Goal: Task Accomplishment & Management: Complete application form

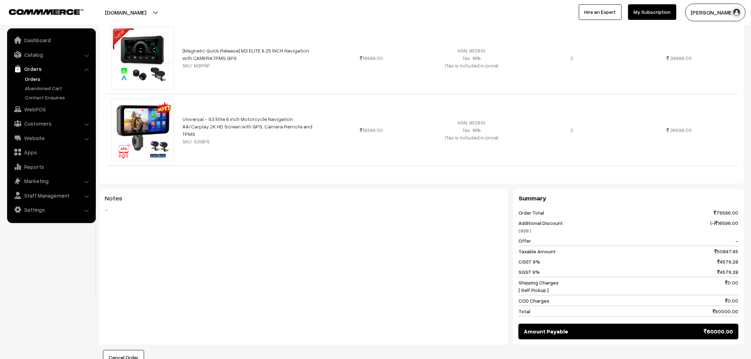
scroll to position [157, 0]
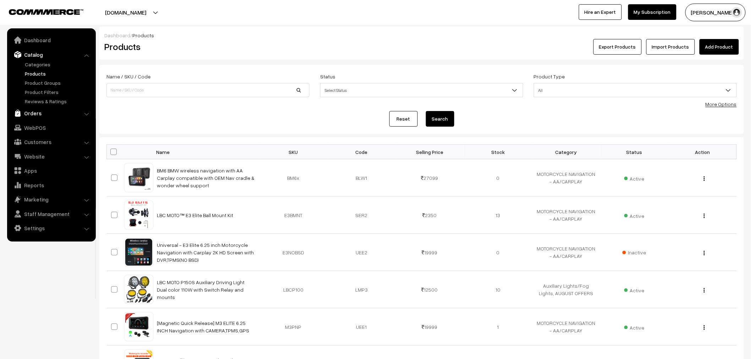
click at [58, 111] on link "Orders" at bounding box center [51, 113] width 84 height 13
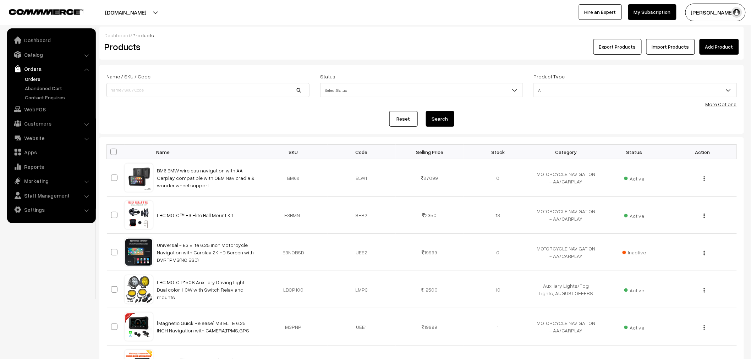
click at [32, 80] on link "Orders" at bounding box center [58, 78] width 70 height 7
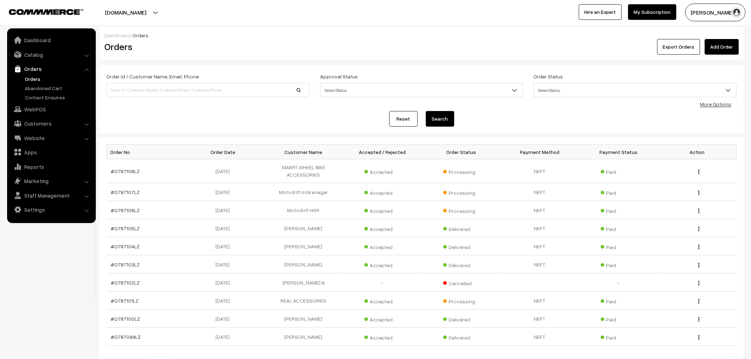
drag, startPoint x: 0, startPoint y: 0, endPoint x: 128, endPoint y: 92, distance: 157.5
type input "99648 98607"
click at [435, 115] on button "Search" at bounding box center [440, 119] width 28 height 16
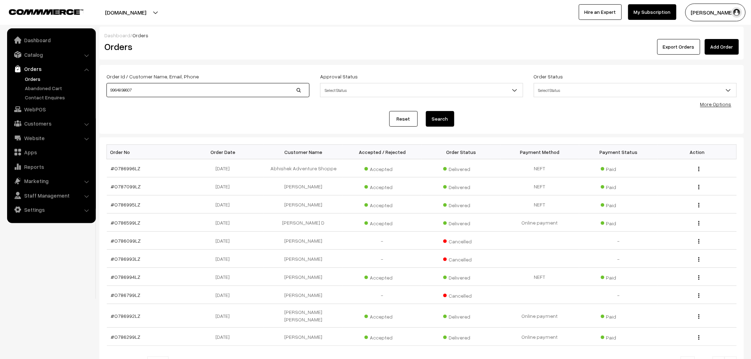
click at [122, 93] on input "99648 98607" at bounding box center [207, 90] width 203 height 14
type input "9964898607"
click at [441, 118] on button "Search" at bounding box center [440, 119] width 28 height 16
click at [159, 97] on input "9964898607" at bounding box center [207, 90] width 203 height 14
drag, startPoint x: 136, startPoint y: 90, endPoint x: 76, endPoint y: 80, distance: 60.6
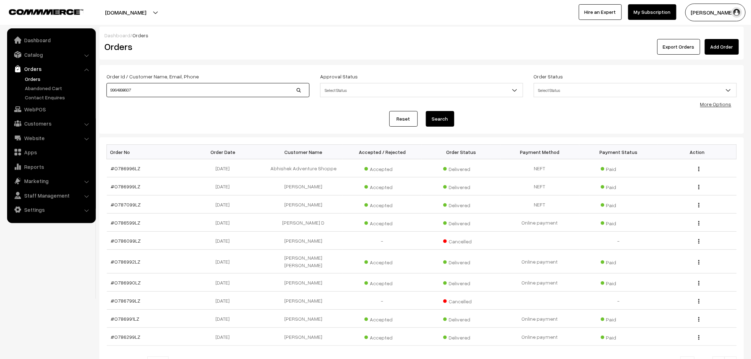
click at [76, 79] on body "Thank you for showing interest. Our team will call you shortly. Close lbcmoto.c…" at bounding box center [375, 217] width 751 height 435
paste input "9964898607"
type input "9964898607"
click at [429, 116] on button "Search" at bounding box center [440, 119] width 28 height 16
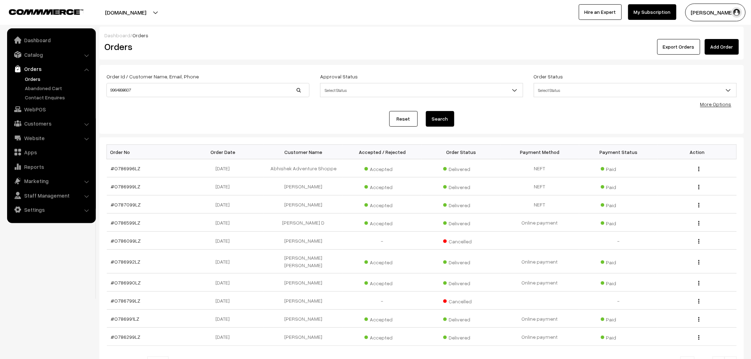
click at [429, 116] on button "Search" at bounding box center [440, 119] width 28 height 16
click at [166, 93] on input "9964898607" at bounding box center [207, 90] width 203 height 14
click at [70, 7] on link at bounding box center [40, 11] width 62 height 9
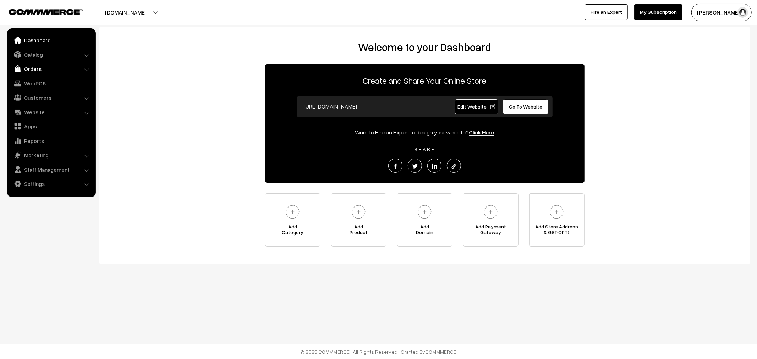
click at [37, 69] on link "Orders" at bounding box center [51, 68] width 84 height 13
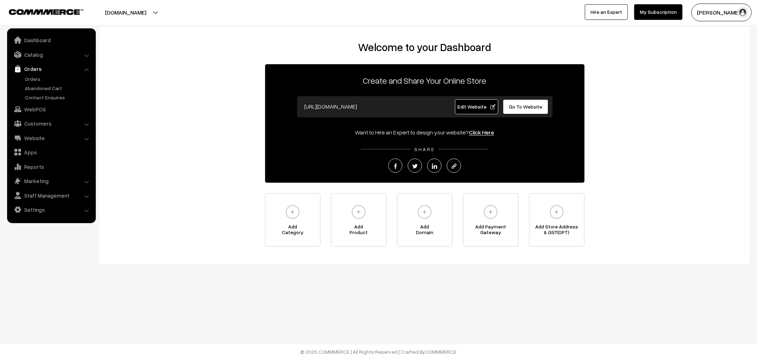
click at [42, 125] on link "Customers" at bounding box center [51, 123] width 84 height 13
click at [36, 72] on link "Orders" at bounding box center [51, 68] width 84 height 13
click at [36, 76] on link "Orders" at bounding box center [58, 78] width 70 height 7
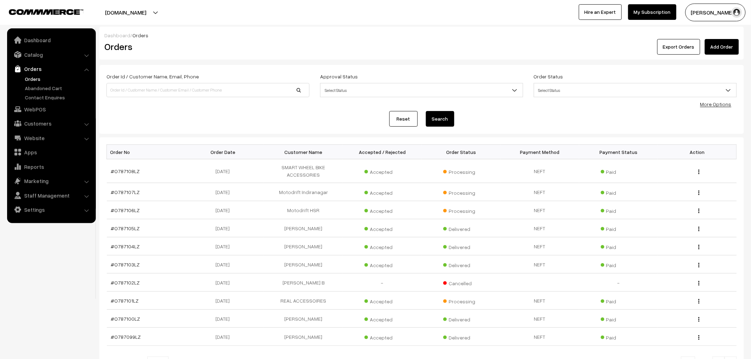
drag, startPoint x: 139, startPoint y: 101, endPoint x: 139, endPoint y: 89, distance: 12.4
click at [139, 100] on div "Order Id / Customer Name, Email, Phone" at bounding box center [208, 86] width 214 height 29
click at [139, 89] on input at bounding box center [207, 90] width 203 height 14
paste input "9964898607"
type input "9964898607"
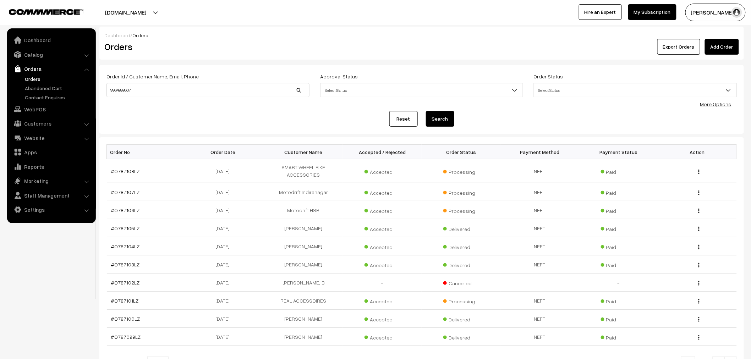
click at [446, 116] on button "Search" at bounding box center [440, 119] width 28 height 16
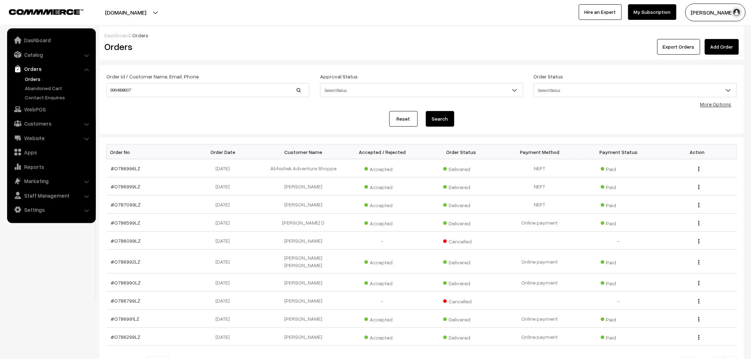
click at [724, 105] on link "More Options" at bounding box center [715, 104] width 31 height 6
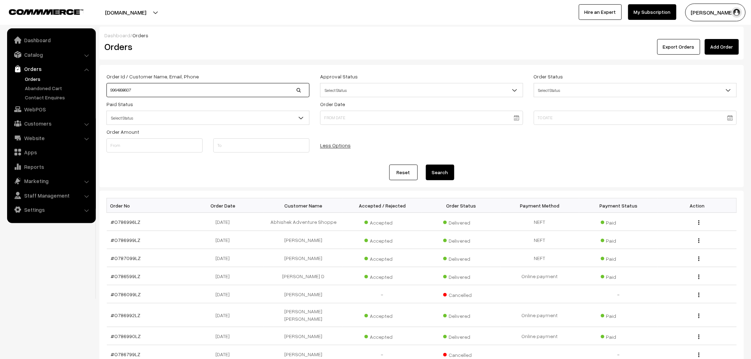
click at [191, 82] on div "Order Id / Customer Name, Email, Phone 9964898607" at bounding box center [207, 84] width 203 height 25
type input "9"
type input "gov"
click at [426, 165] on button "Search" at bounding box center [440, 173] width 28 height 16
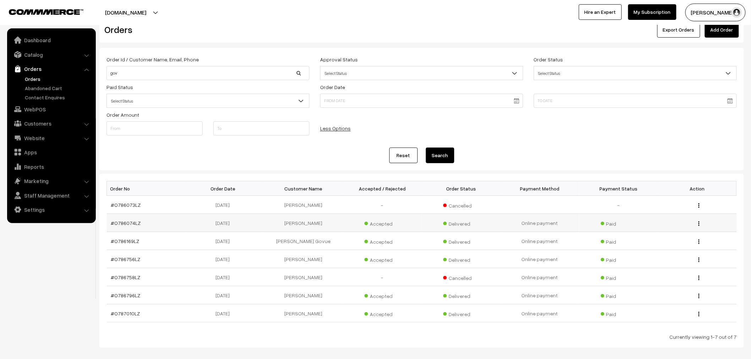
scroll to position [39, 0]
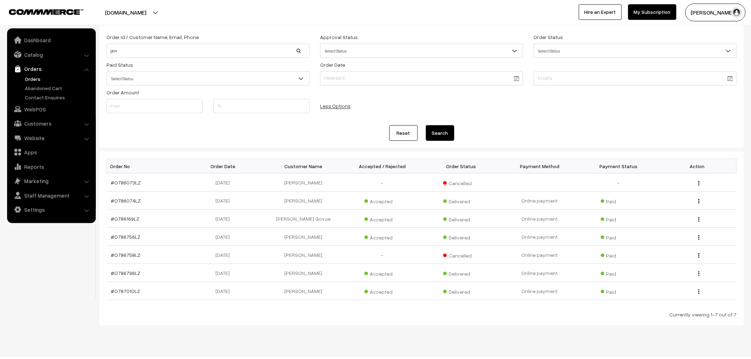
click at [24, 76] on link "Orders" at bounding box center [58, 78] width 70 height 7
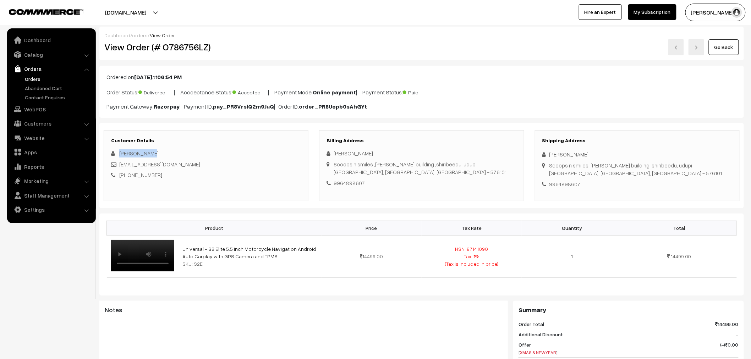
drag, startPoint x: 119, startPoint y: 155, endPoint x: 177, endPoint y: 154, distance: 57.5
click at [177, 154] on div "Govind Nayak" at bounding box center [206, 153] width 190 height 8
copy span "Govind Nayak"
click at [38, 80] on link "Orders" at bounding box center [58, 78] width 70 height 7
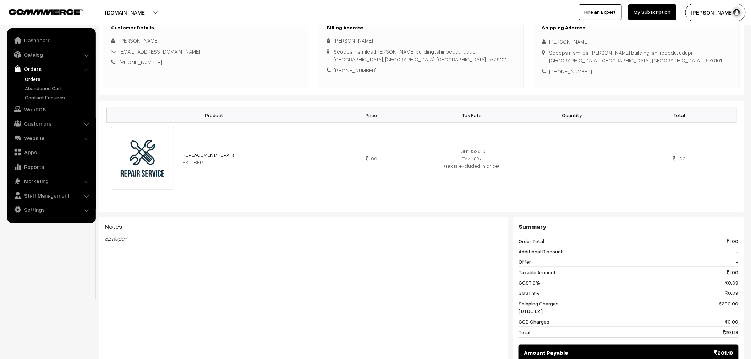
scroll to position [118, 0]
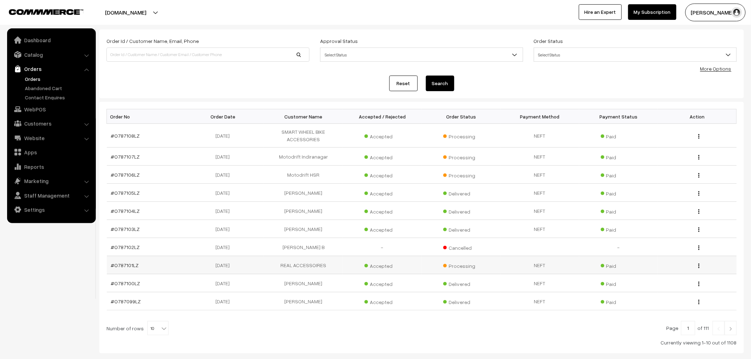
scroll to position [39, 0]
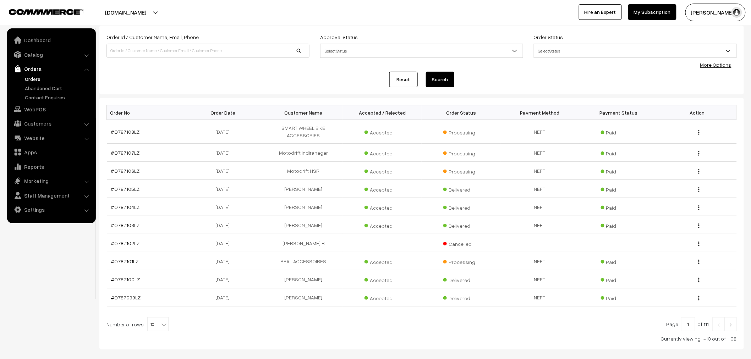
click at [629, 59] on body "Thank you for showing interest. Our team will call you shortly. Close [DOMAIN_N…" at bounding box center [375, 178] width 751 height 435
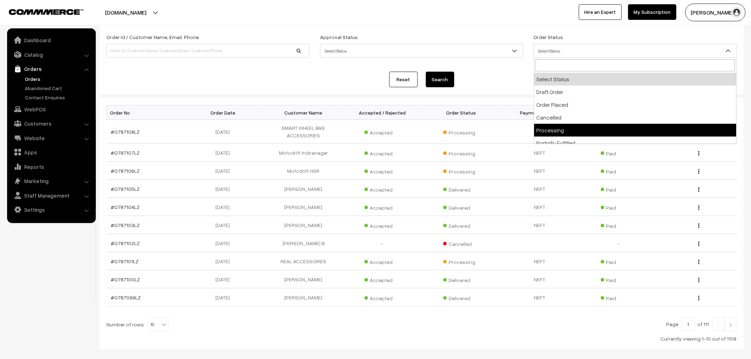
select select "5"
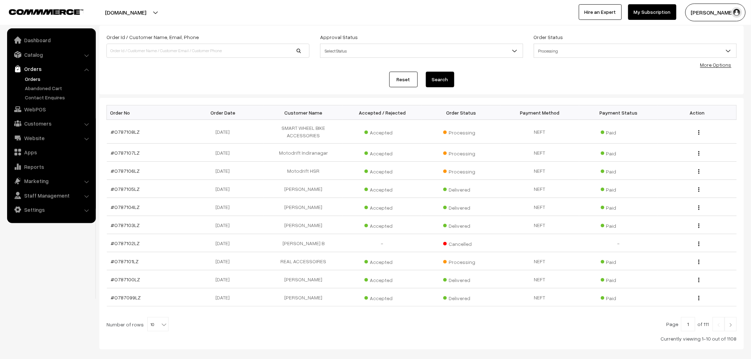
click at [442, 72] on button "Search" at bounding box center [440, 80] width 28 height 16
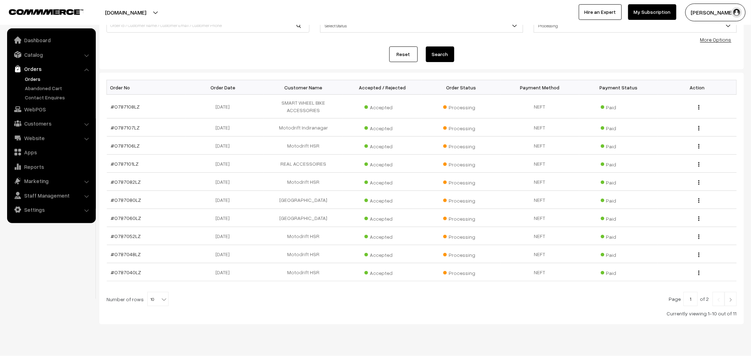
scroll to position [76, 0]
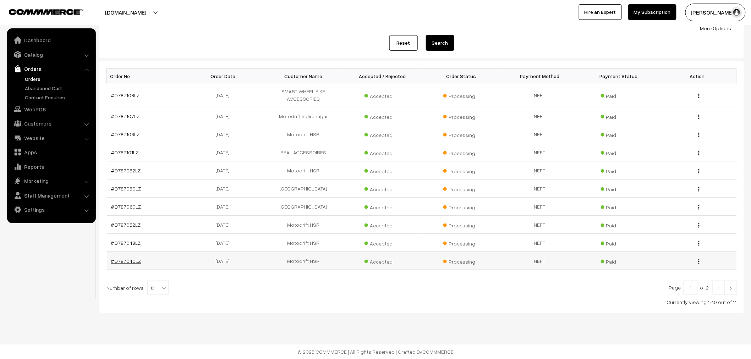
click at [133, 261] on link "#O787040LZ" at bounding box center [126, 261] width 30 height 6
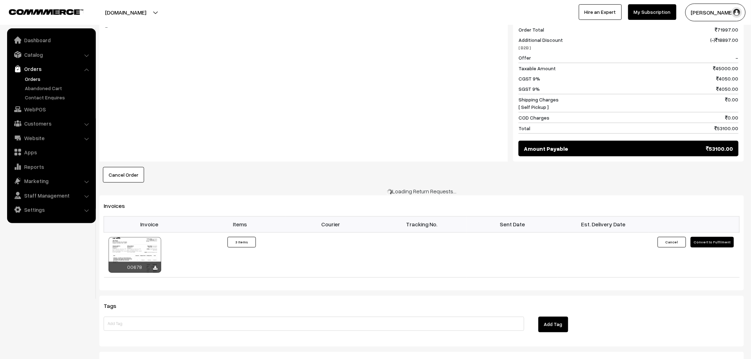
scroll to position [394, 0]
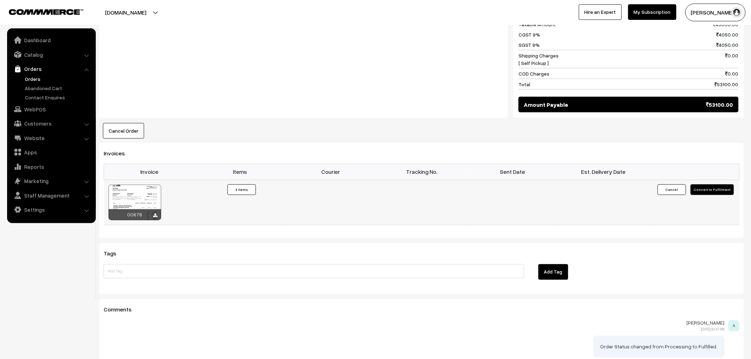
click at [709, 190] on button "Convert to Fulfilment" at bounding box center [712, 190] width 43 height 11
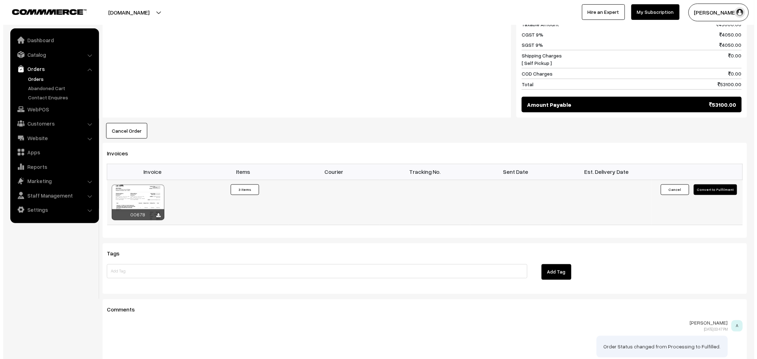
scroll to position [395, 0]
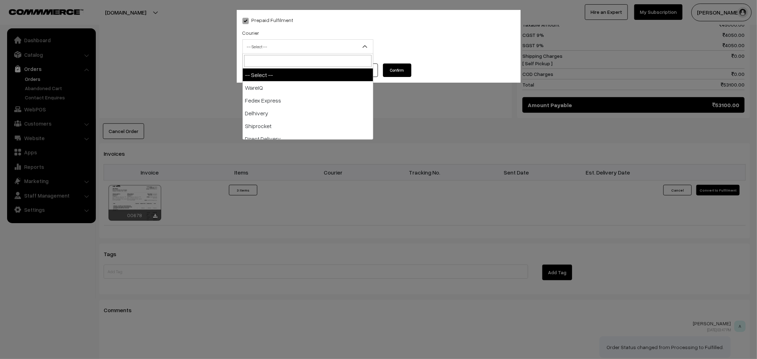
click at [290, 44] on span "-- Select --" at bounding box center [308, 46] width 130 height 12
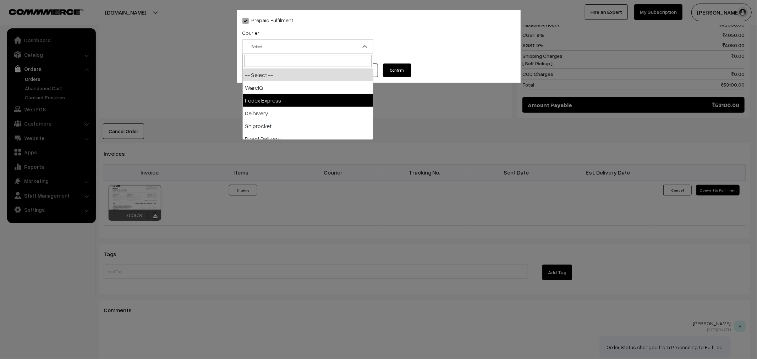
scroll to position [39, 0]
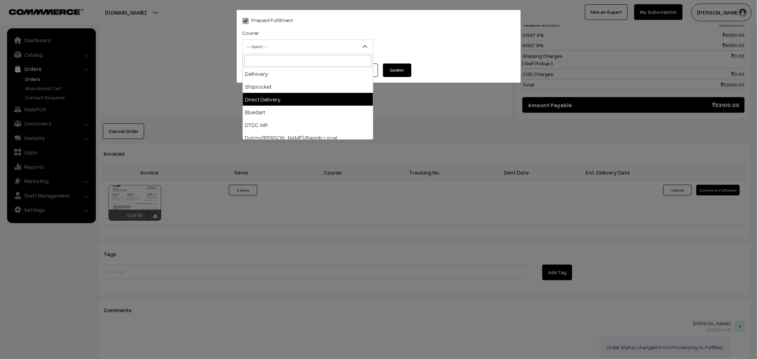
select select "5"
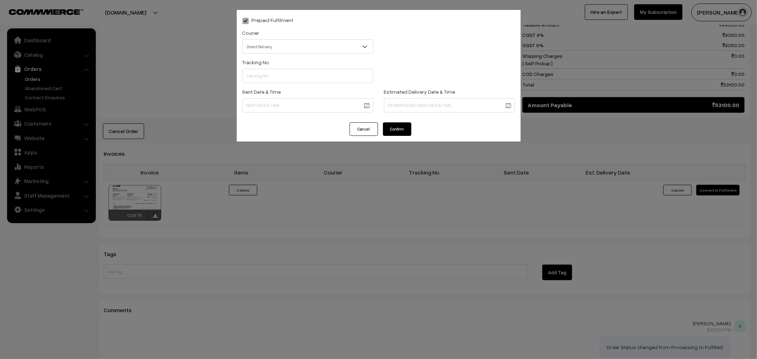
click at [406, 133] on button "Confirm" at bounding box center [397, 128] width 28 height 13
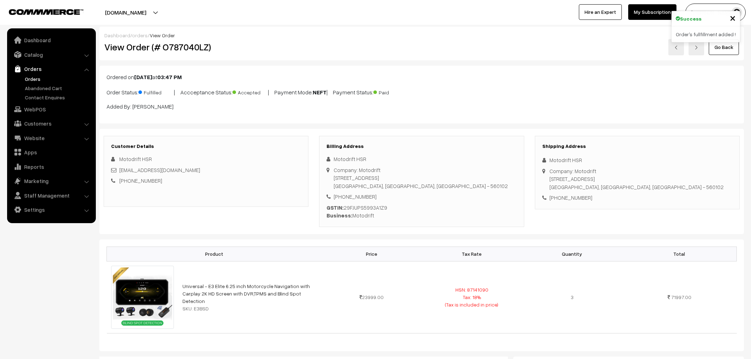
scroll to position [394, 0]
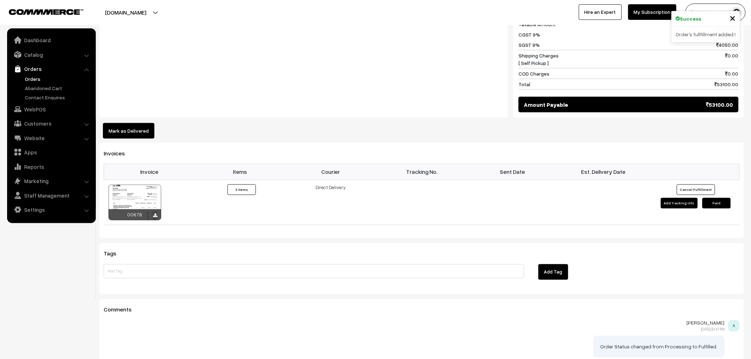
click at [130, 132] on button "Mark as Delivered" at bounding box center [128, 131] width 51 height 16
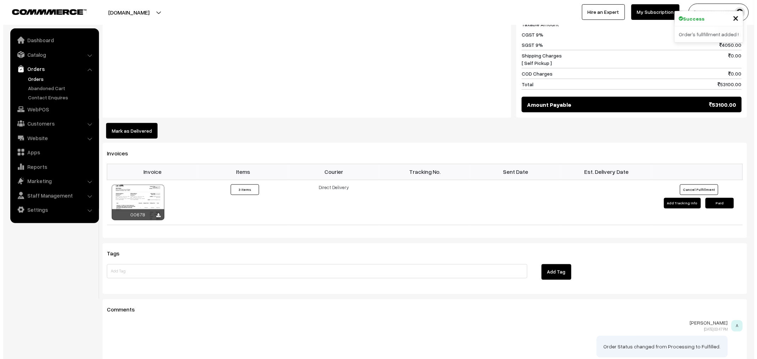
scroll to position [395, 0]
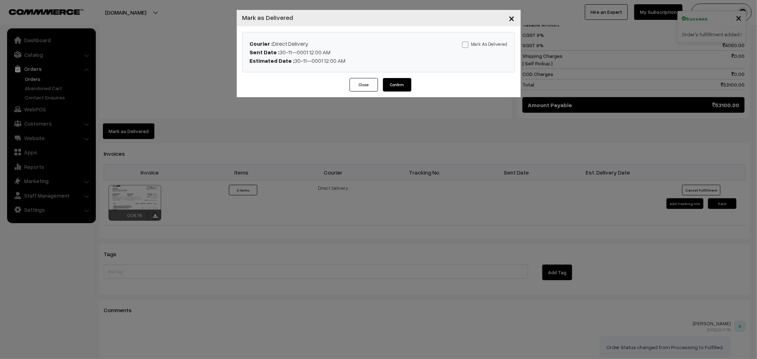
click at [478, 43] on label "Mark As Delivered" at bounding box center [484, 44] width 45 height 8
click at [467, 43] on input "Mark As Delivered" at bounding box center [464, 43] width 5 height 5
checkbox input "true"
click at [387, 83] on button "Confirm" at bounding box center [397, 84] width 28 height 13
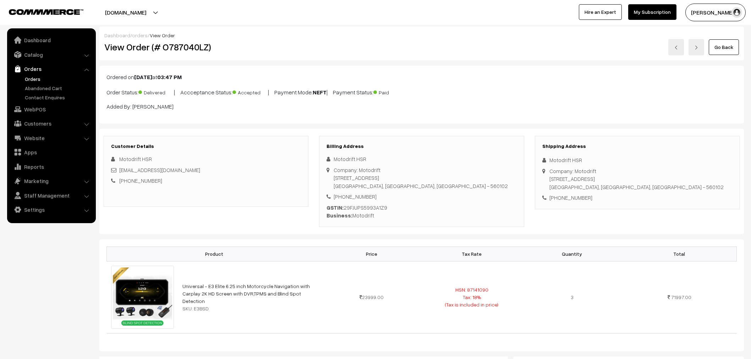
scroll to position [394, 0]
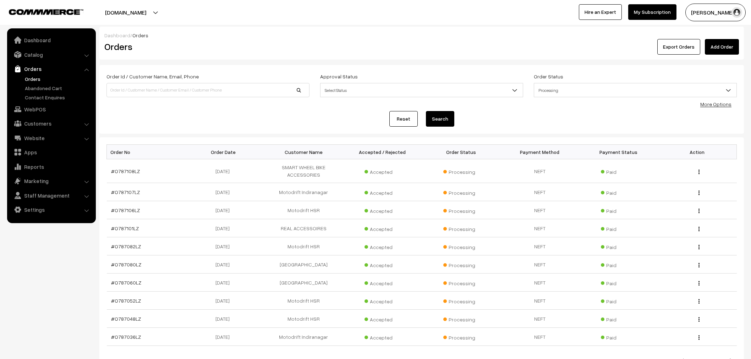
scroll to position [59, 0]
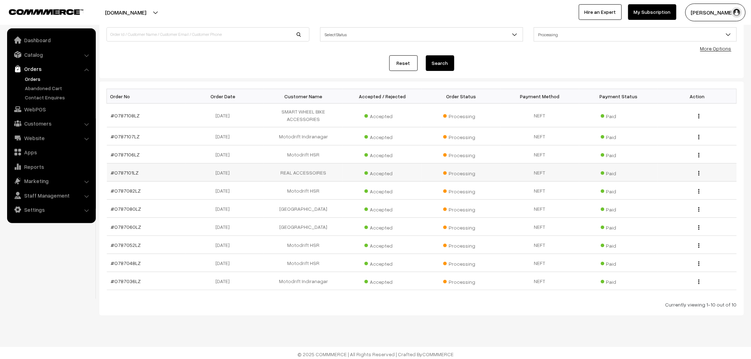
scroll to position [59, 0]
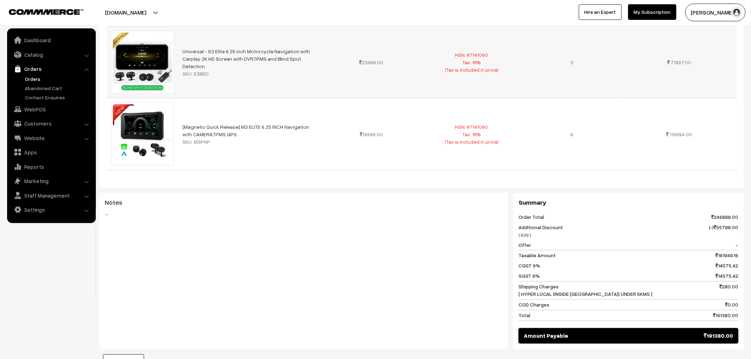
scroll to position [315, 0]
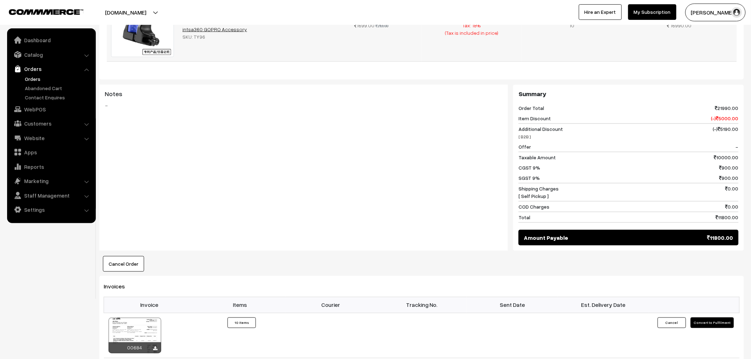
scroll to position [276, 0]
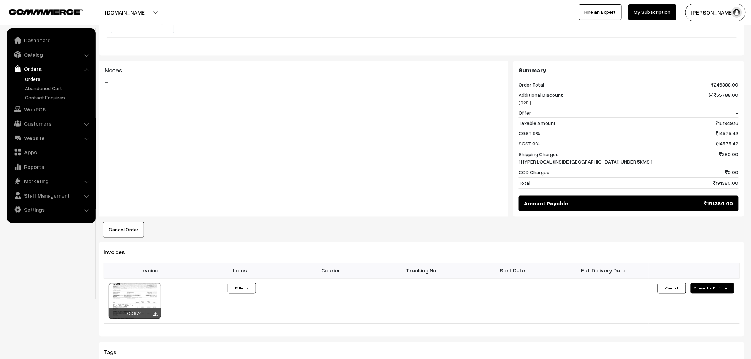
scroll to position [473, 0]
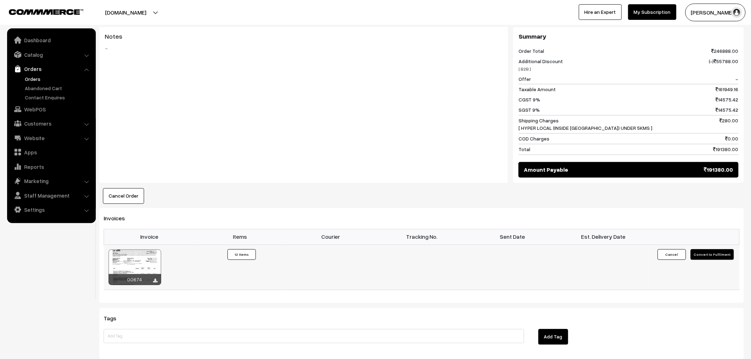
click at [716, 256] on button "Convert to Fulfilment" at bounding box center [712, 255] width 43 height 11
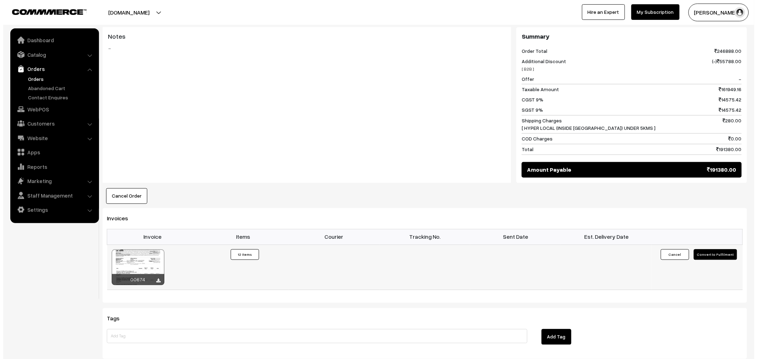
scroll to position [475, 0]
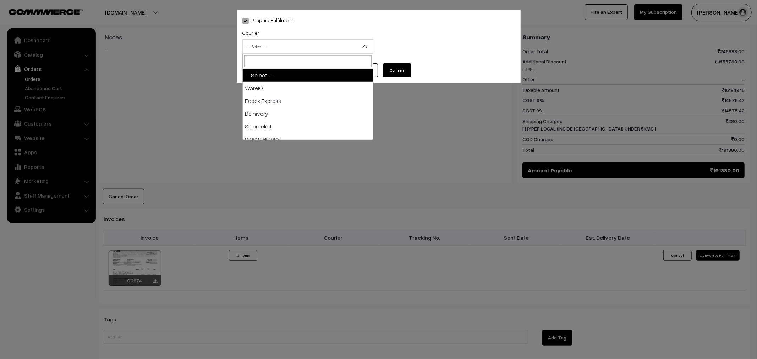
click at [299, 41] on span "-- Select --" at bounding box center [308, 46] width 130 height 12
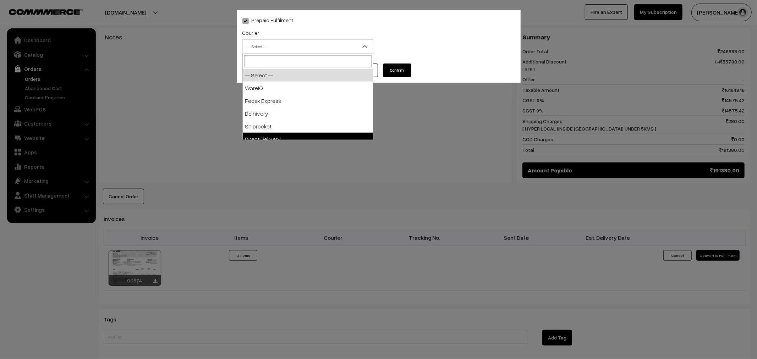
select select "5"
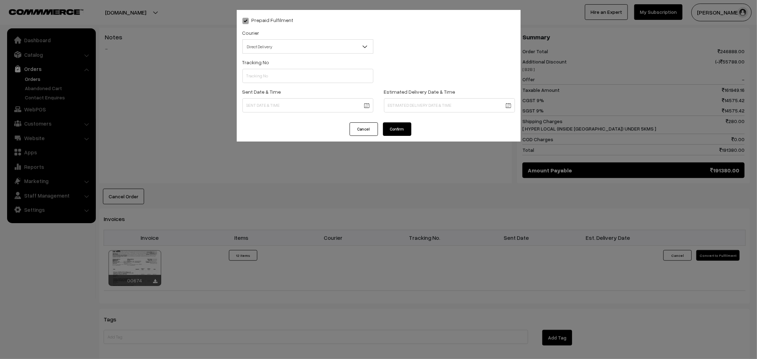
click at [403, 127] on button "Confirm" at bounding box center [397, 128] width 28 height 13
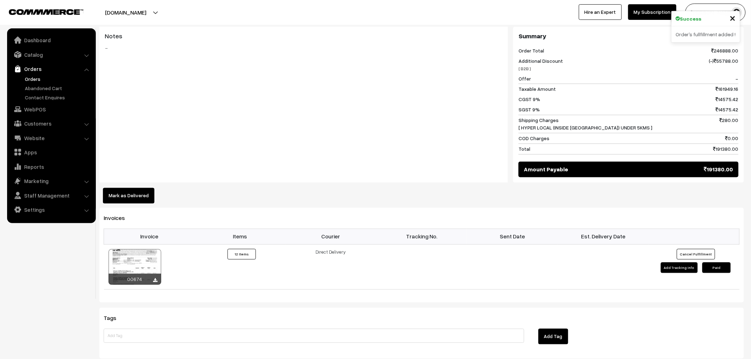
click at [147, 193] on button "Mark as Delivered" at bounding box center [128, 196] width 51 height 16
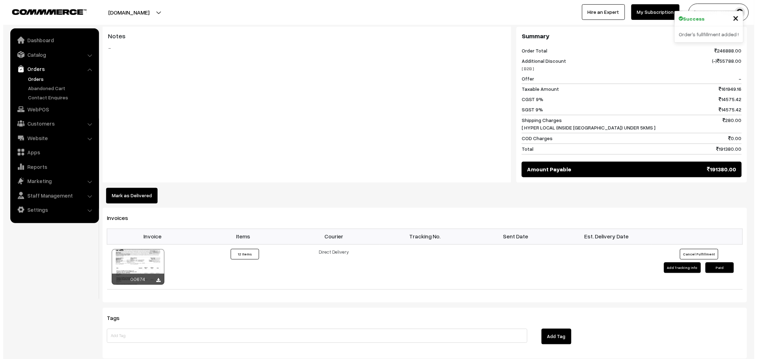
scroll to position [475, 0]
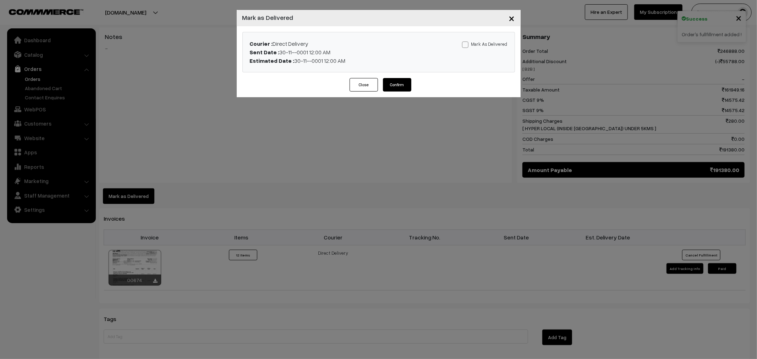
click at [474, 43] on label "Mark As Delivered" at bounding box center [484, 44] width 45 height 8
click at [467, 43] on input "Mark As Delivered" at bounding box center [464, 43] width 5 height 5
checkbox input "true"
click at [403, 88] on button "Confirm" at bounding box center [397, 84] width 28 height 13
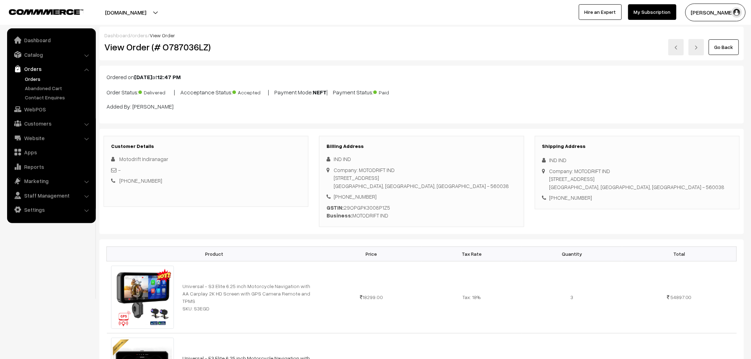
click at [37, 78] on link "Orders" at bounding box center [58, 78] width 70 height 7
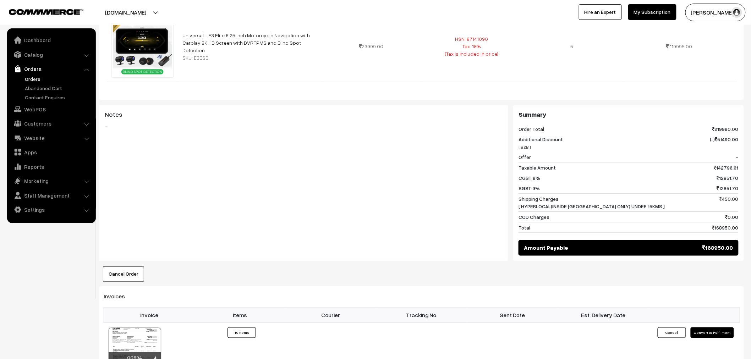
scroll to position [355, 0]
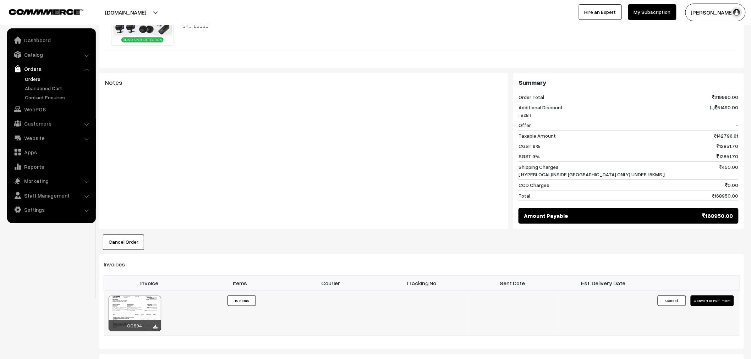
click at [729, 299] on button "Convert to Fulfilment" at bounding box center [712, 301] width 43 height 11
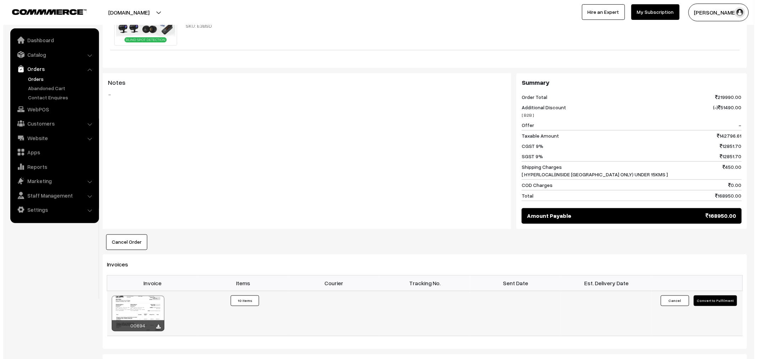
scroll to position [356, 0]
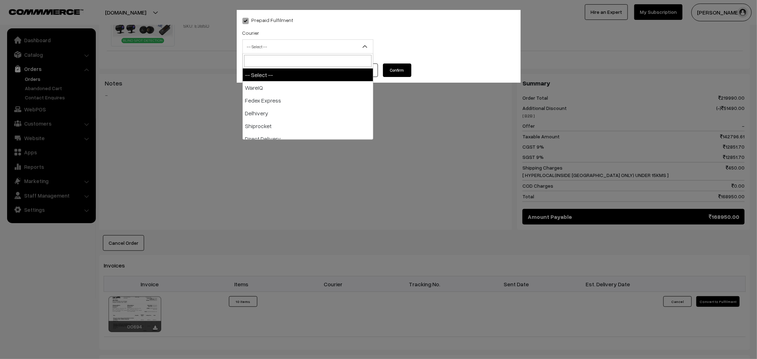
click at [355, 46] on span "-- Select --" at bounding box center [308, 46] width 130 height 12
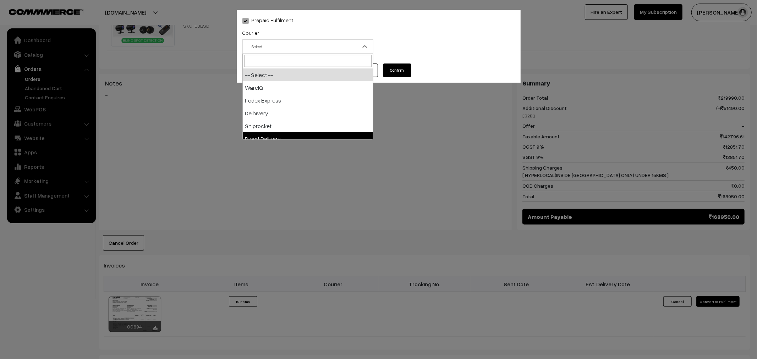
select select "5"
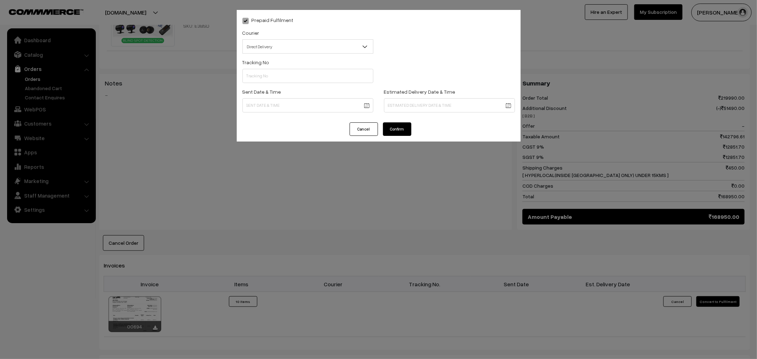
drag, startPoint x: 410, startPoint y: 130, endPoint x: 412, endPoint y: 136, distance: 6.4
click at [412, 136] on div "Cancel Confirm" at bounding box center [379, 131] width 284 height 19
click at [406, 133] on button "Confirm" at bounding box center [397, 128] width 28 height 13
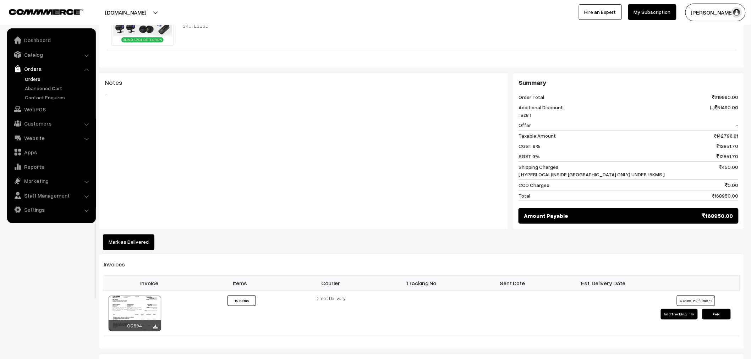
click at [123, 238] on button "Mark as Delivered" at bounding box center [128, 243] width 51 height 16
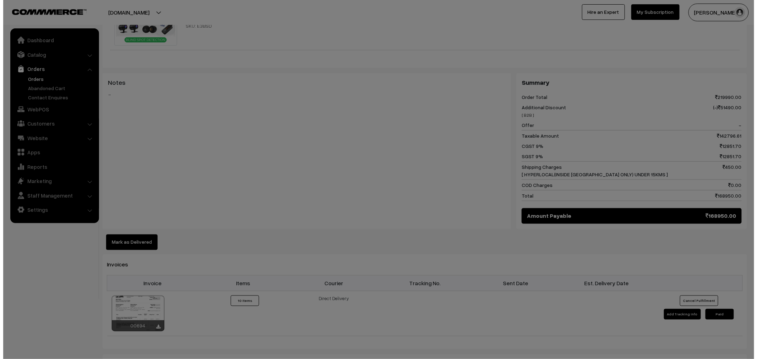
scroll to position [356, 0]
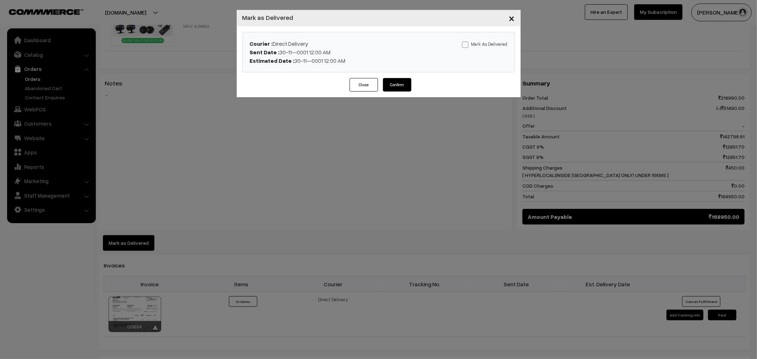
click at [473, 43] on label "Mark As Delivered" at bounding box center [484, 44] width 45 height 8
click at [467, 43] on input "Mark As Delivered" at bounding box center [464, 43] width 5 height 5
checkbox input "true"
click at [408, 86] on button "Confirm" at bounding box center [397, 84] width 28 height 13
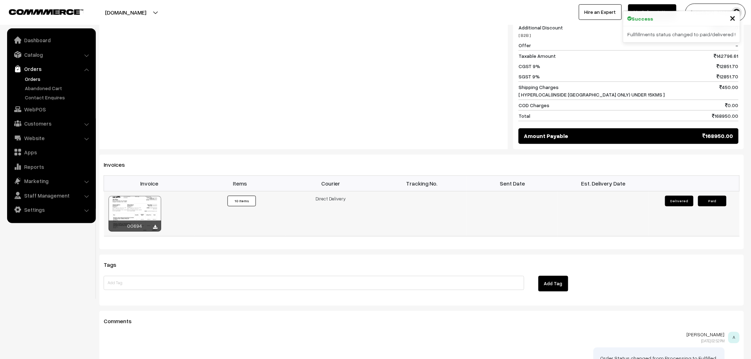
scroll to position [473, 0]
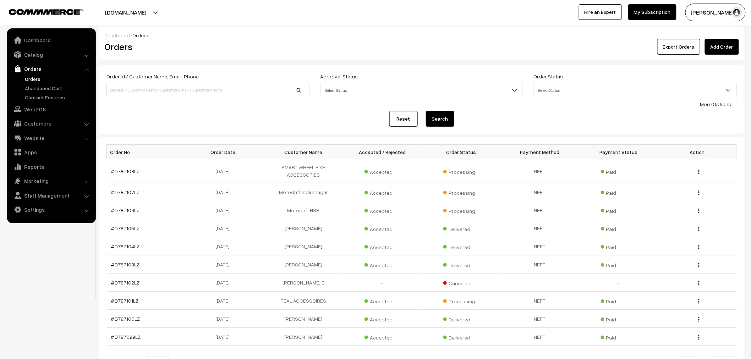
click at [717, 50] on link "Add Order" at bounding box center [722, 47] width 34 height 16
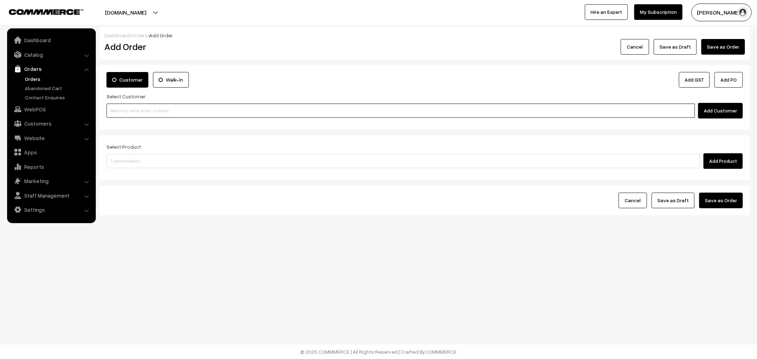
click at [175, 114] on input at bounding box center [400, 111] width 589 height 14
paste input "[PERSON_NAME]"
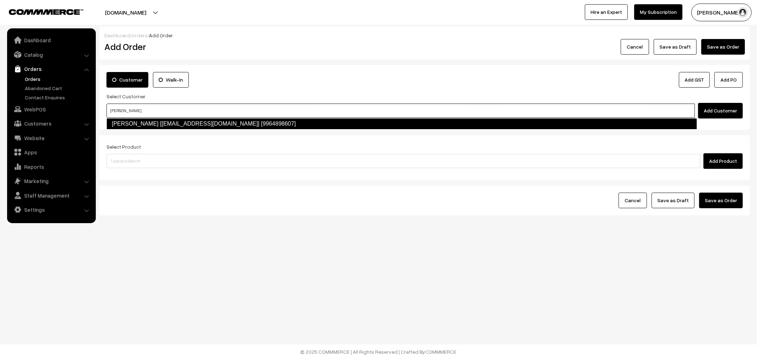
click at [153, 120] on link "[PERSON_NAME] [[EMAIL_ADDRESS][DOMAIN_NAME]] [9964898607]" at bounding box center [401, 123] width 591 height 11
type input "[PERSON_NAME]"
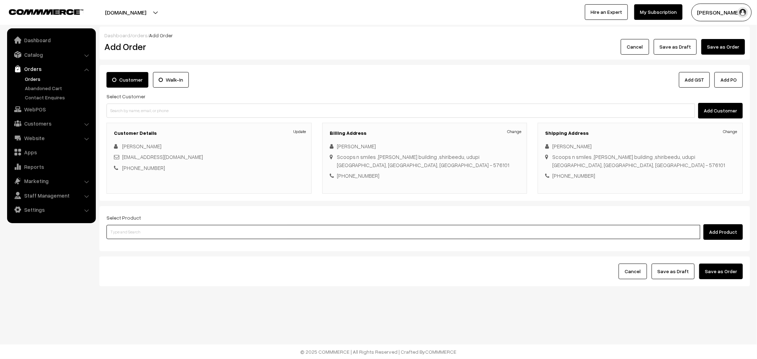
click at [186, 234] on input at bounding box center [403, 232] width 594 height 14
type input "repai"
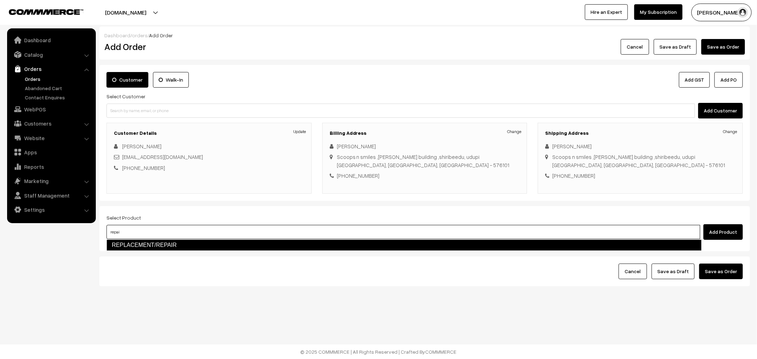
click at [158, 244] on link "REPLACEMENT/REPAIR" at bounding box center [403, 245] width 595 height 11
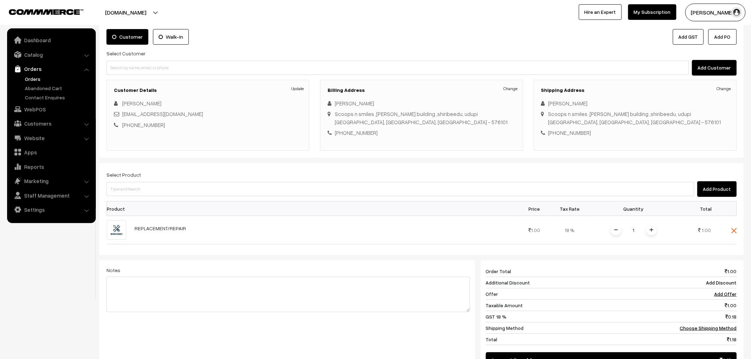
scroll to position [66, 0]
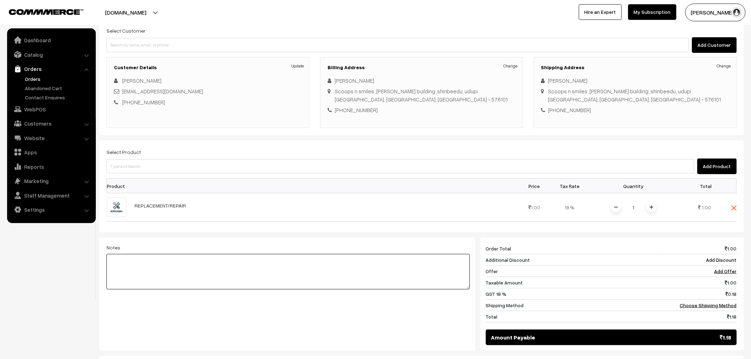
click at [199, 273] on textarea at bounding box center [287, 271] width 363 height 35
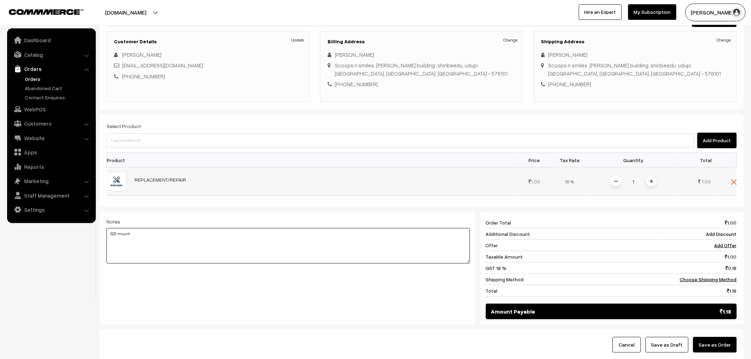
scroll to position [144, 0]
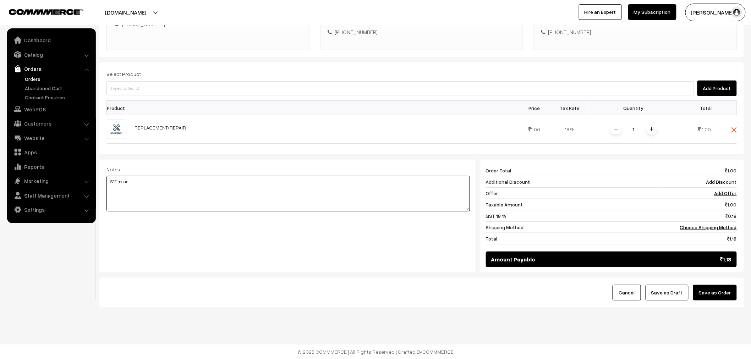
type textarea "S2E mount"
click at [724, 278] on div "Cancel Save as Draft Save as Order" at bounding box center [421, 293] width 645 height 30
click at [726, 297] on button "Save as Order" at bounding box center [715, 293] width 44 height 16
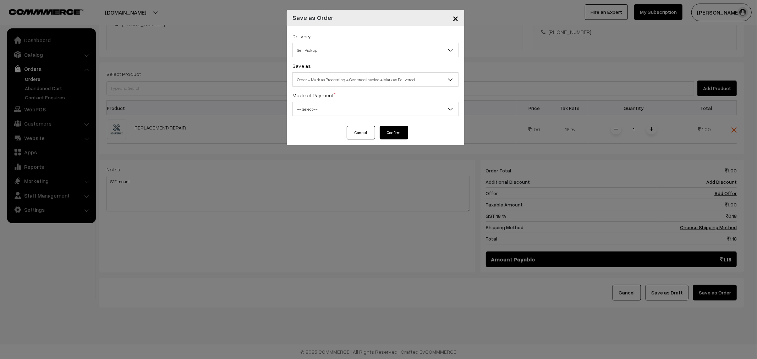
click at [399, 50] on span "Self Pickup" at bounding box center [375, 50] width 165 height 12
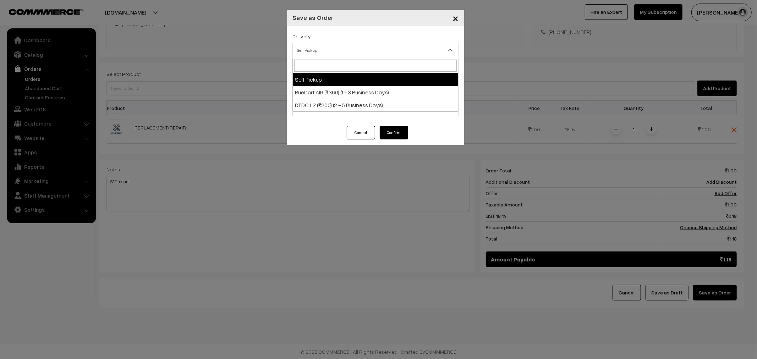
click at [249, 22] on div "× Save as Order Delivery Self Pickup BueDart AIR (₹360) (1 - 3 Business Days) D…" at bounding box center [378, 179] width 757 height 359
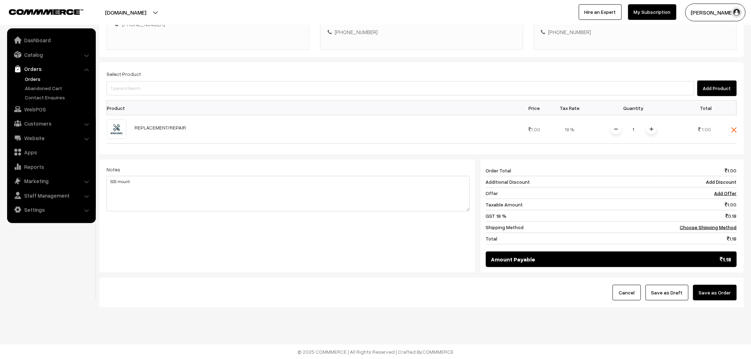
click at [719, 293] on button "Save as Order" at bounding box center [715, 293] width 44 height 16
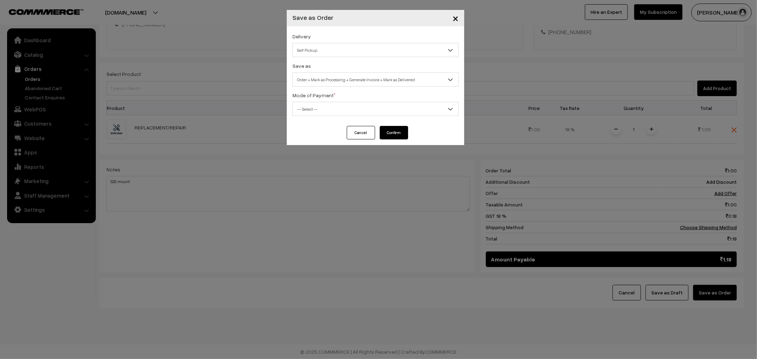
click at [367, 56] on span "Self Pickup" at bounding box center [375, 50] width 165 height 12
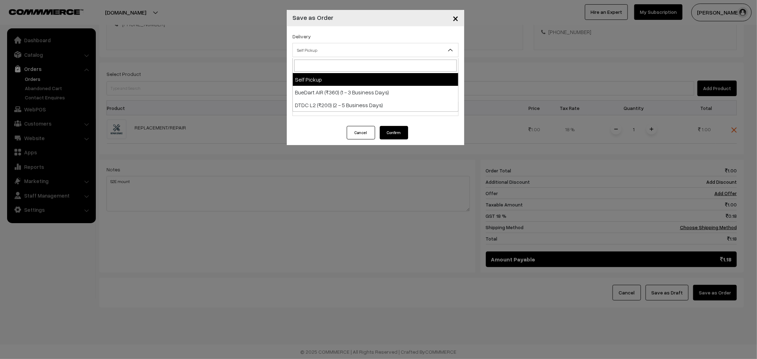
click at [215, 29] on div "× Save as Order Delivery Self Pickup BueDart AIR (₹360) (1 - 3 Business Days) D…" at bounding box center [378, 179] width 757 height 359
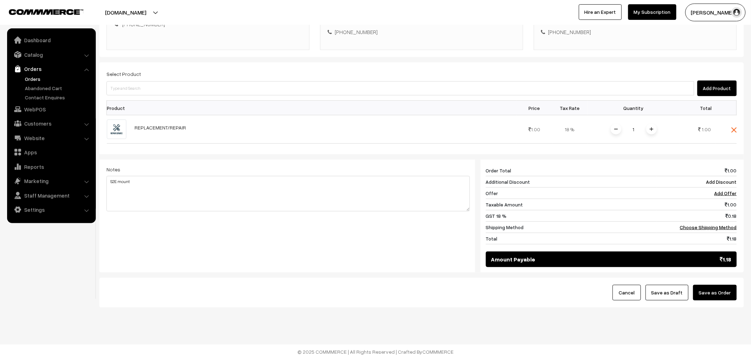
click at [722, 300] on button "Save as Order" at bounding box center [715, 293] width 44 height 16
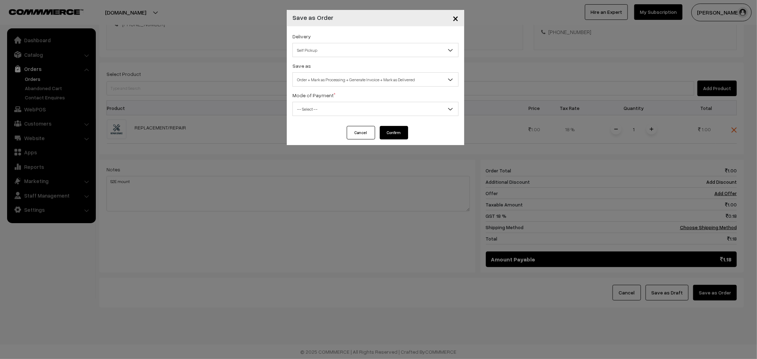
click at [372, 84] on span "Order + Mark as Processing + Generate Invoice + Mark as Delivered" at bounding box center [375, 79] width 165 height 12
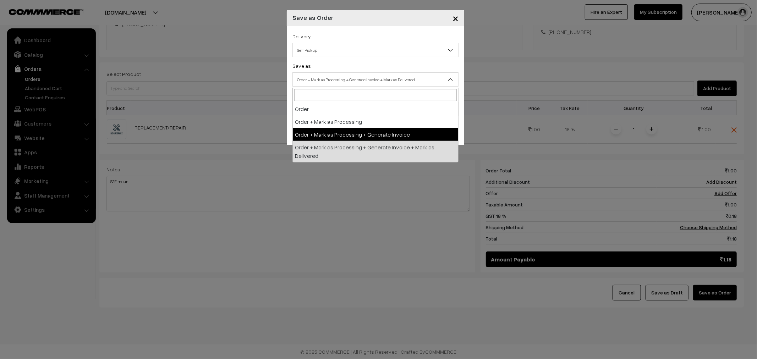
select select "3"
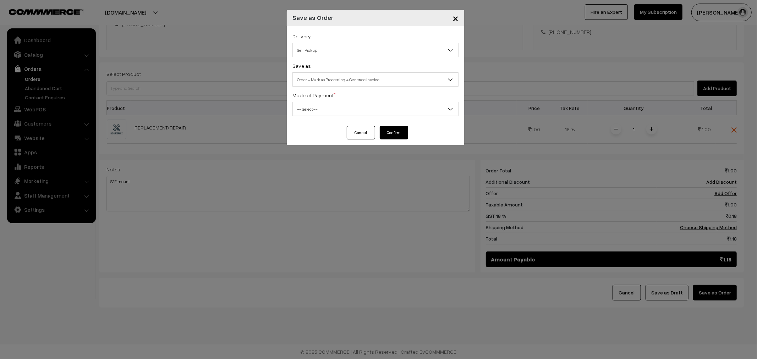
click at [343, 57] on span "Self Pickup" at bounding box center [375, 50] width 166 height 14
click at [341, 31] on div "Delivery Self Pickup BueDart AIR (₹360) (1 - 3 Business Days) DTDC L2 (₹200) (2…" at bounding box center [375, 76] width 177 height 100
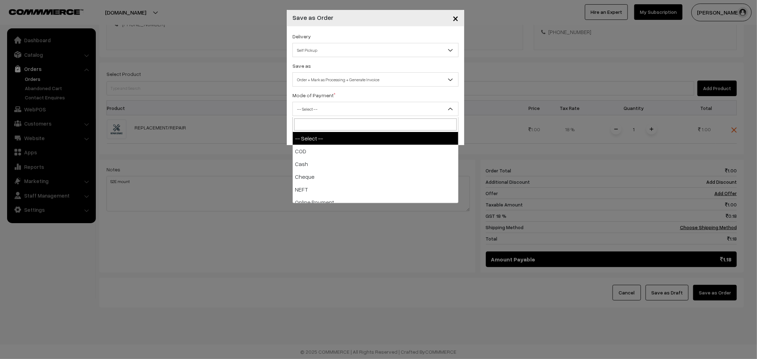
click at [357, 107] on span "-- Select --" at bounding box center [375, 109] width 165 height 12
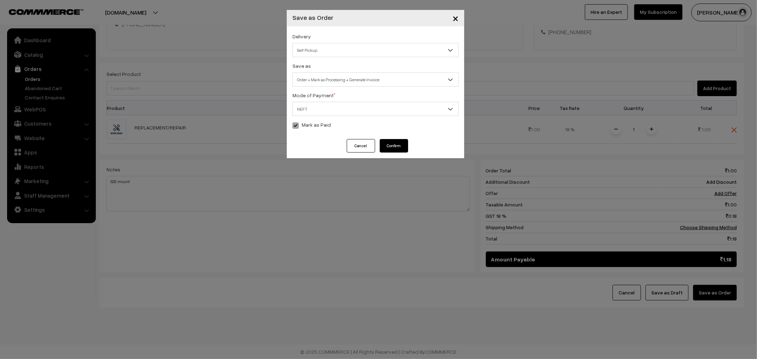
select select "4"
checkbox input "true"
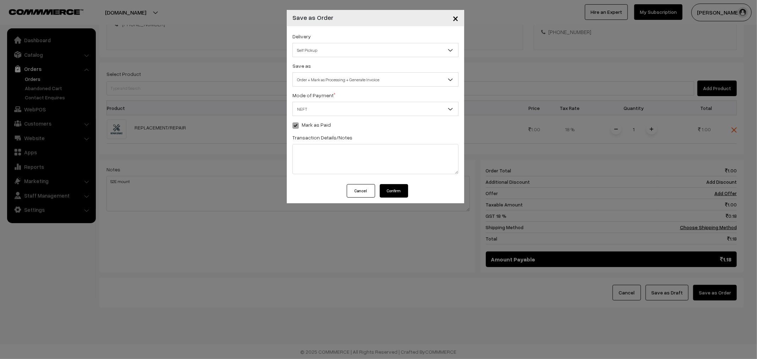
click at [395, 193] on button "Confirm" at bounding box center [394, 190] width 28 height 13
